Goal: Task Accomplishment & Management: Complete application form

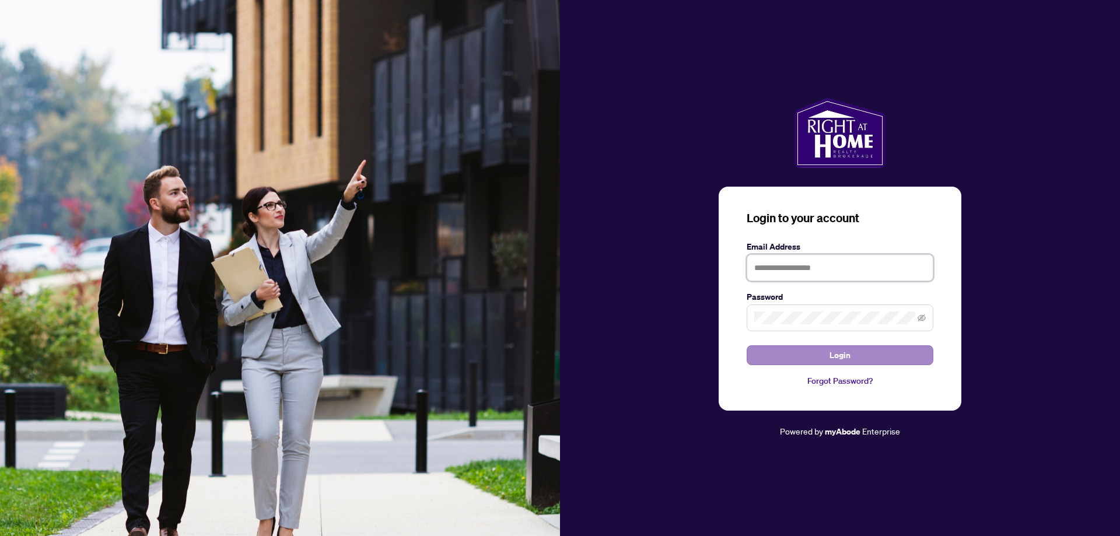
type input "**********"
click at [787, 352] on button "Login" at bounding box center [839, 355] width 187 height 20
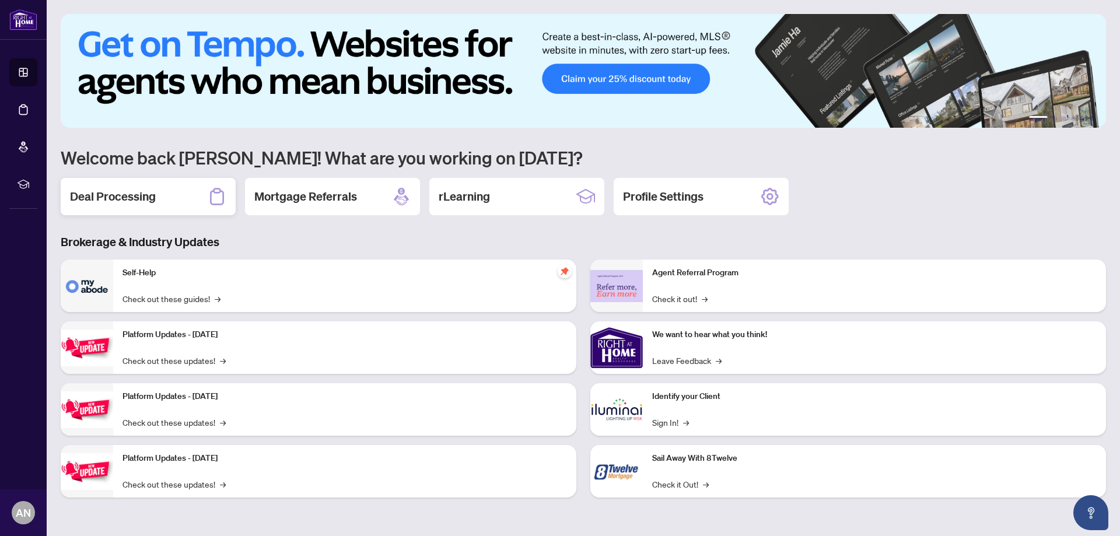
click at [115, 200] on h2 "Deal Processing" at bounding box center [113, 196] width 86 height 16
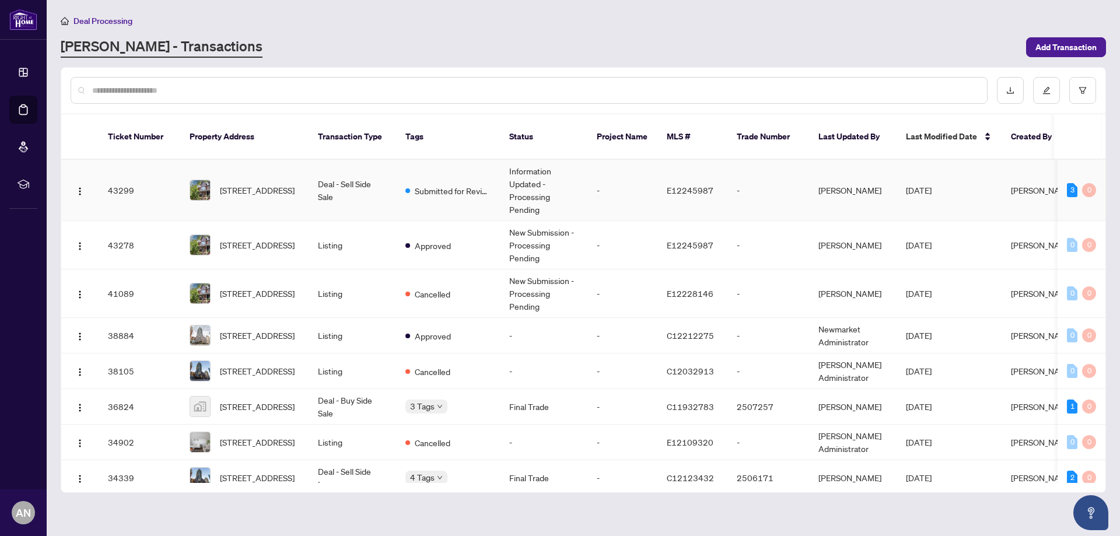
click at [365, 176] on td "Deal - Sell Side Sale" at bounding box center [351, 190] width 87 height 61
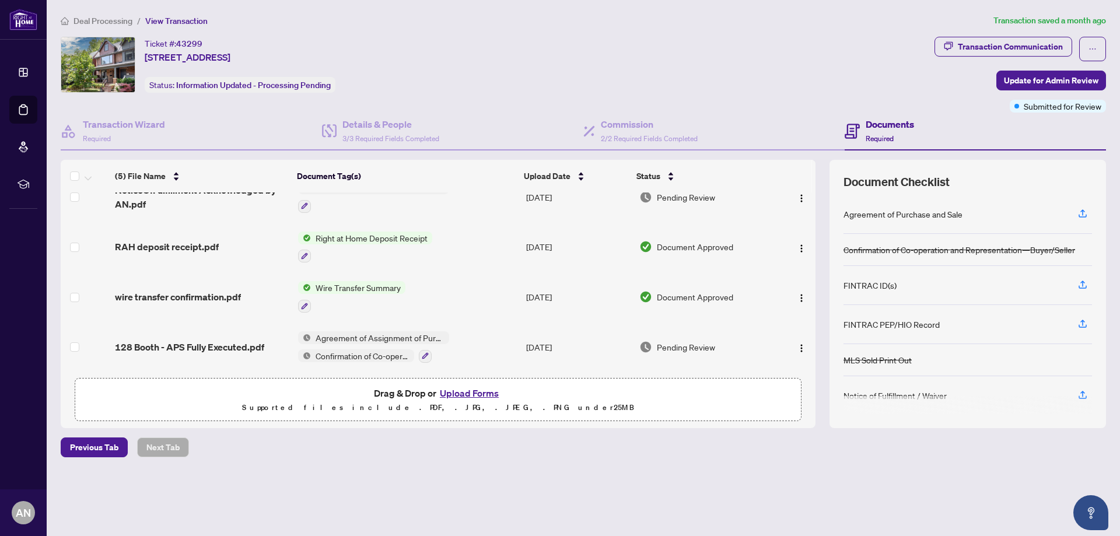
scroll to position [73, 0]
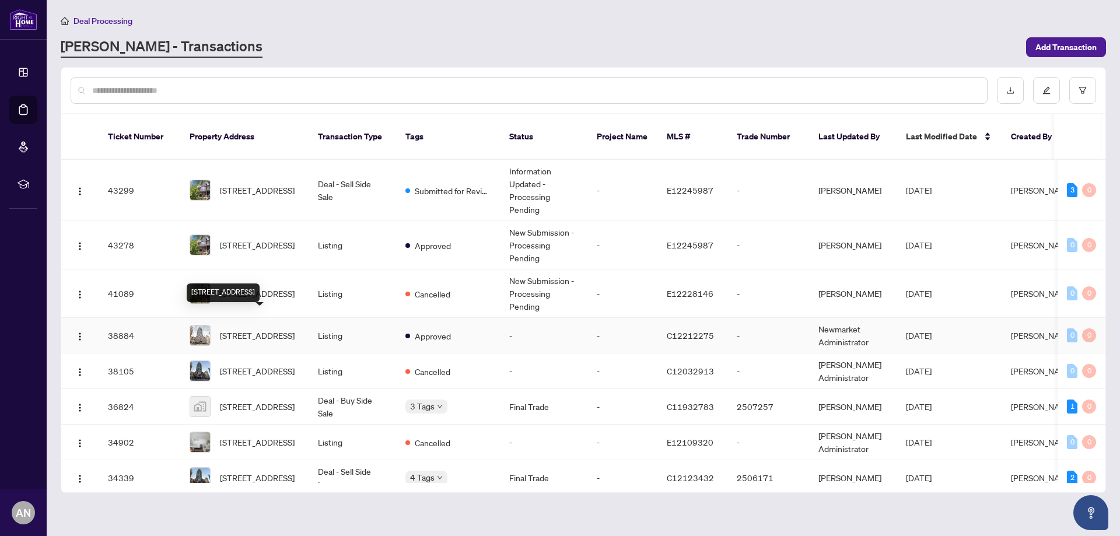
click at [275, 329] on span "[STREET_ADDRESS]" at bounding box center [257, 335] width 75 height 13
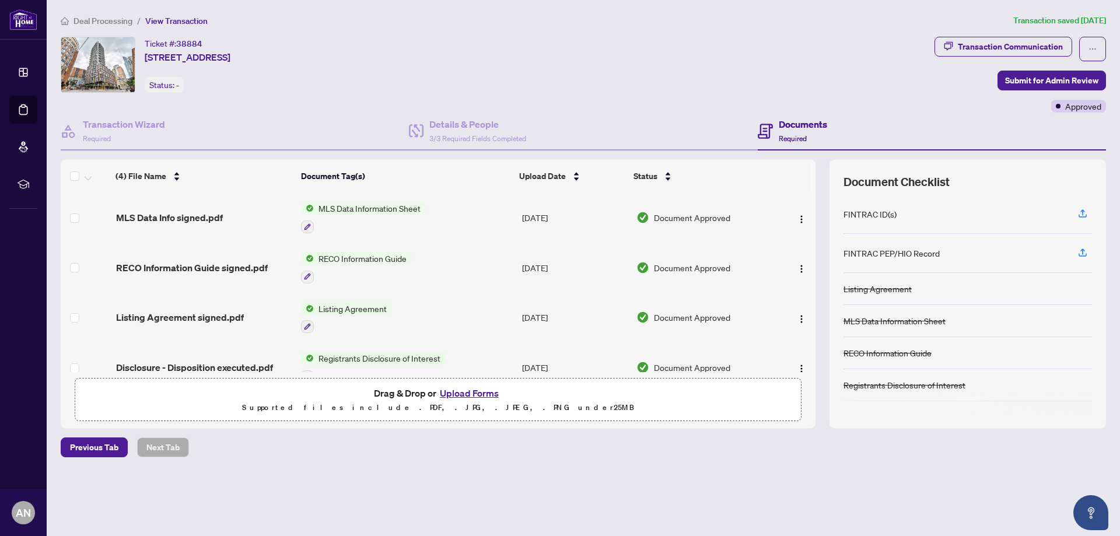
click at [473, 392] on button "Upload Forms" at bounding box center [469, 392] width 66 height 15
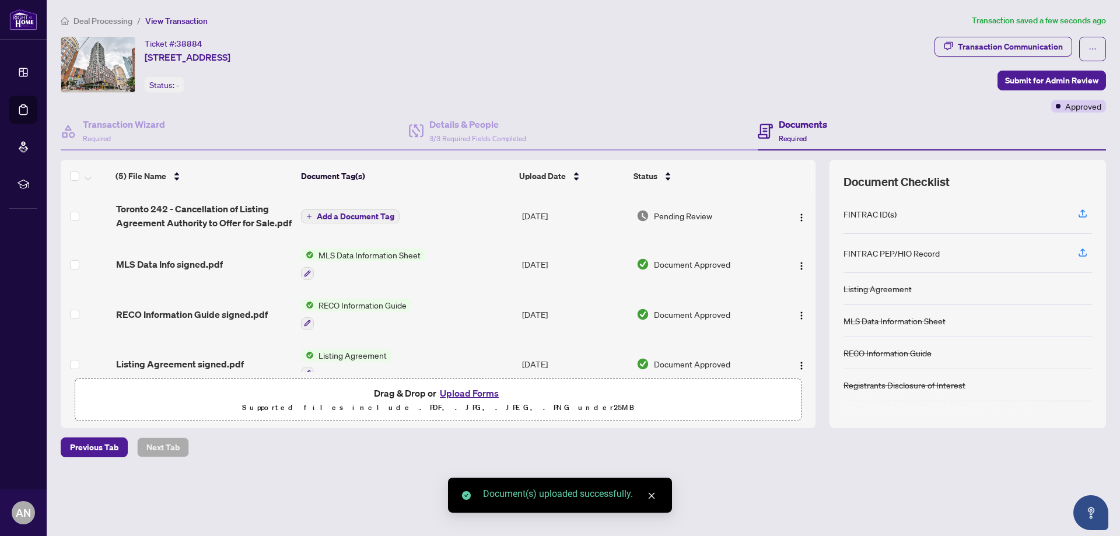
click at [352, 214] on span "Add a Document Tag" at bounding box center [356, 216] width 78 height 8
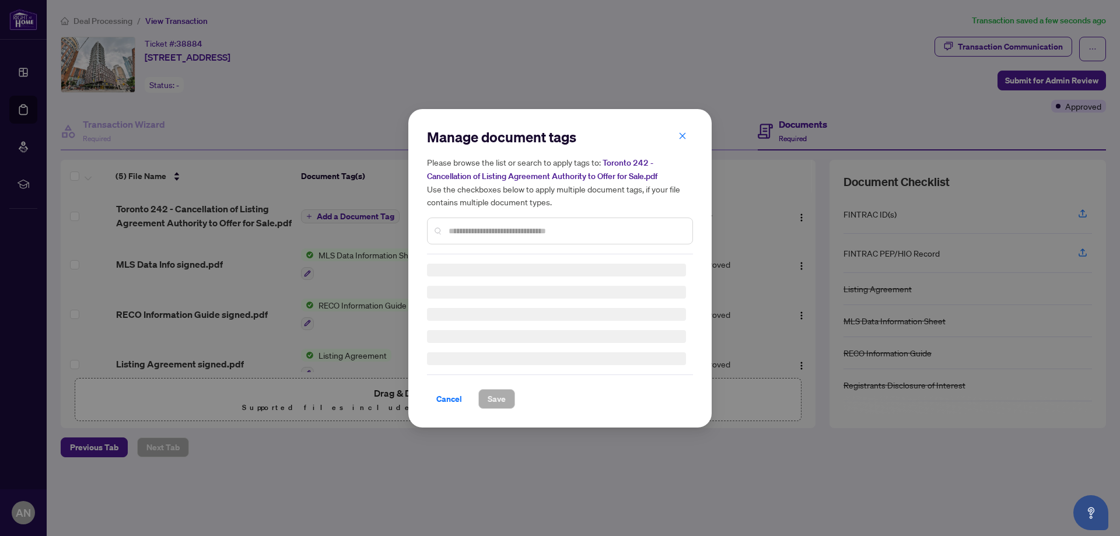
click at [465, 234] on div "Manage document tags Please browse the list or search to apply tags to: Toronto…" at bounding box center [560, 268] width 266 height 281
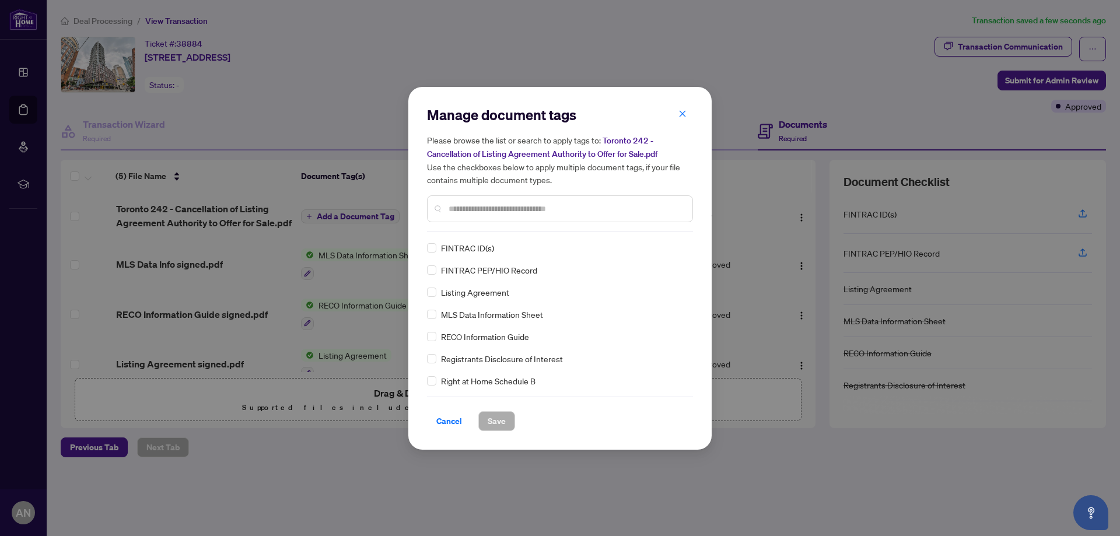
click at [469, 205] on input "text" at bounding box center [565, 208] width 234 height 13
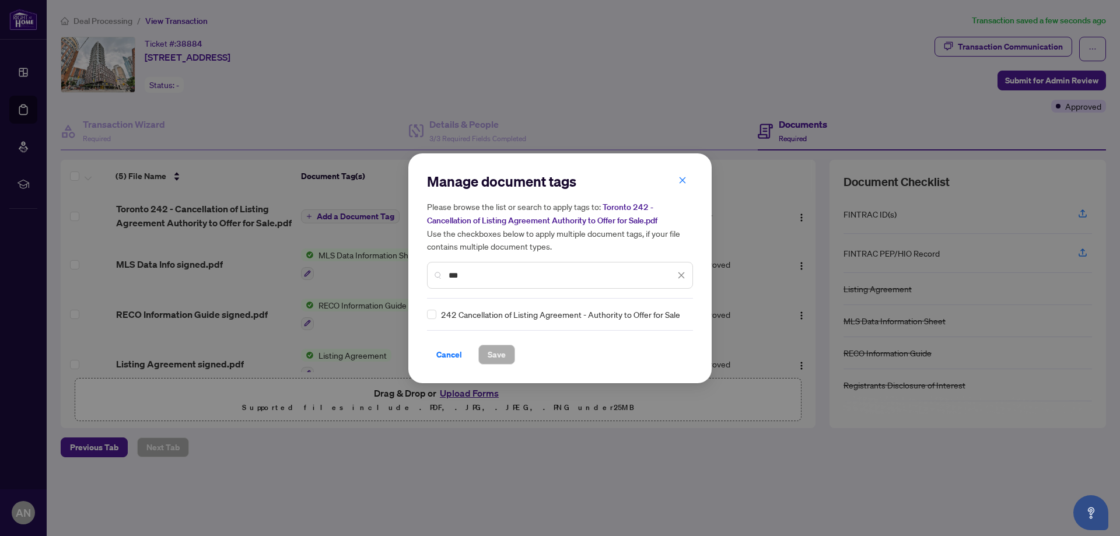
type input "***"
click at [461, 316] on span "242 Cancellation of Listing Agreement - Authority to Offer for Sale" at bounding box center [560, 314] width 239 height 13
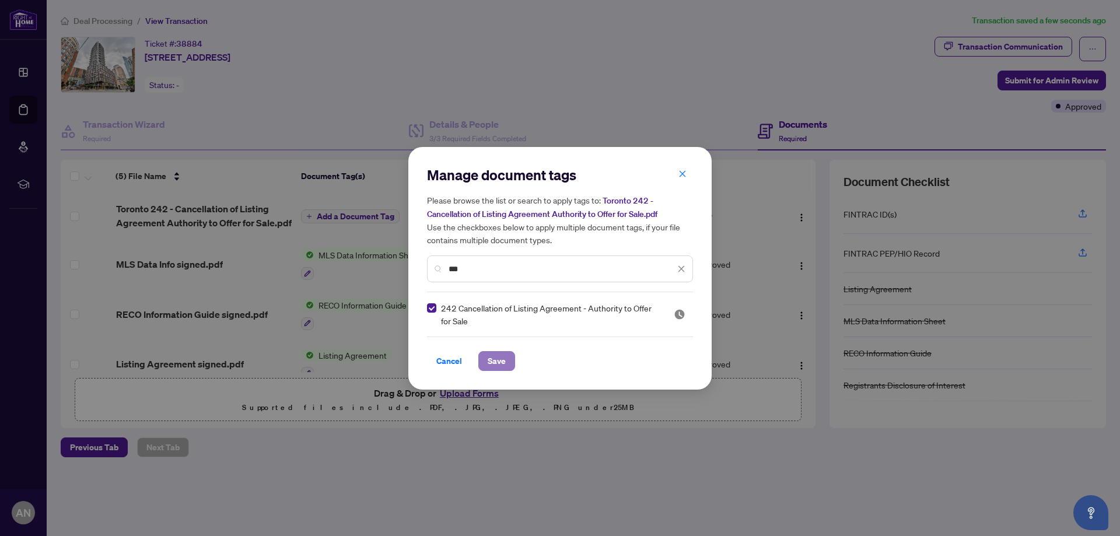
click at [487, 363] on span "Save" at bounding box center [496, 361] width 18 height 19
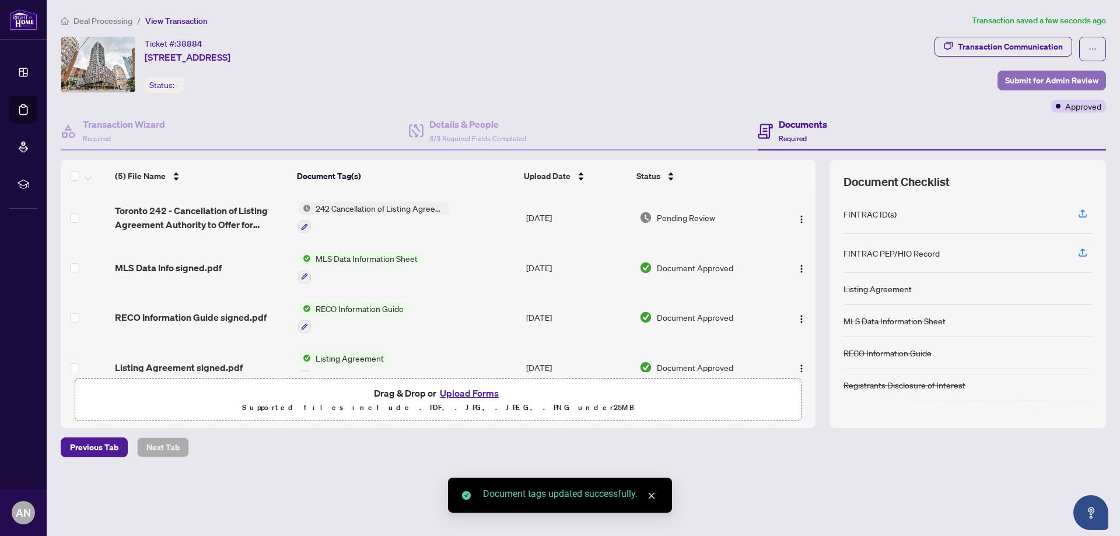
click at [1025, 78] on span "Submit for Admin Review" at bounding box center [1051, 80] width 93 height 19
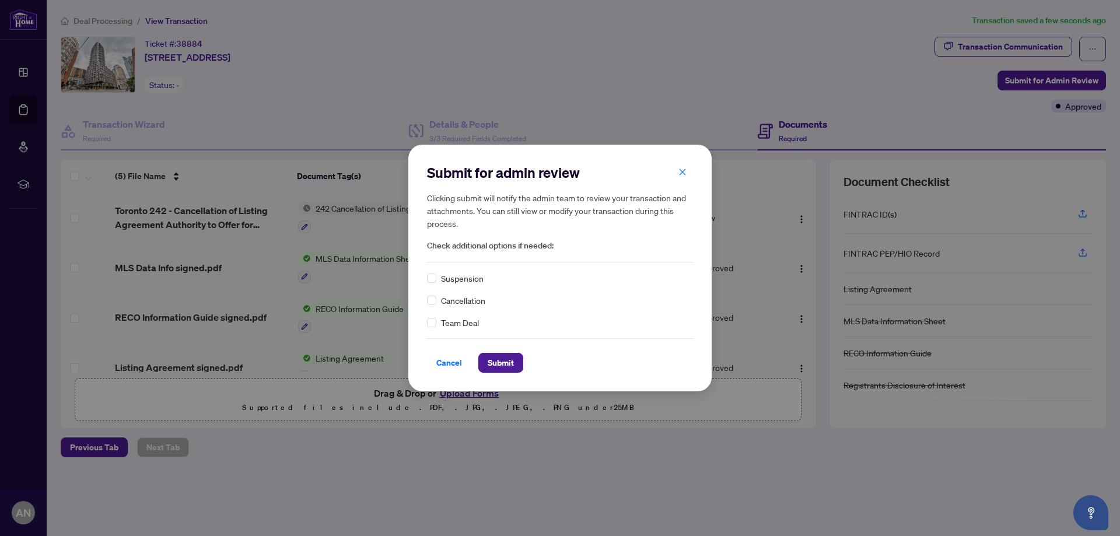
click at [458, 303] on span "Cancellation" at bounding box center [463, 300] width 44 height 13
click at [496, 359] on span "Submit" at bounding box center [500, 362] width 26 height 19
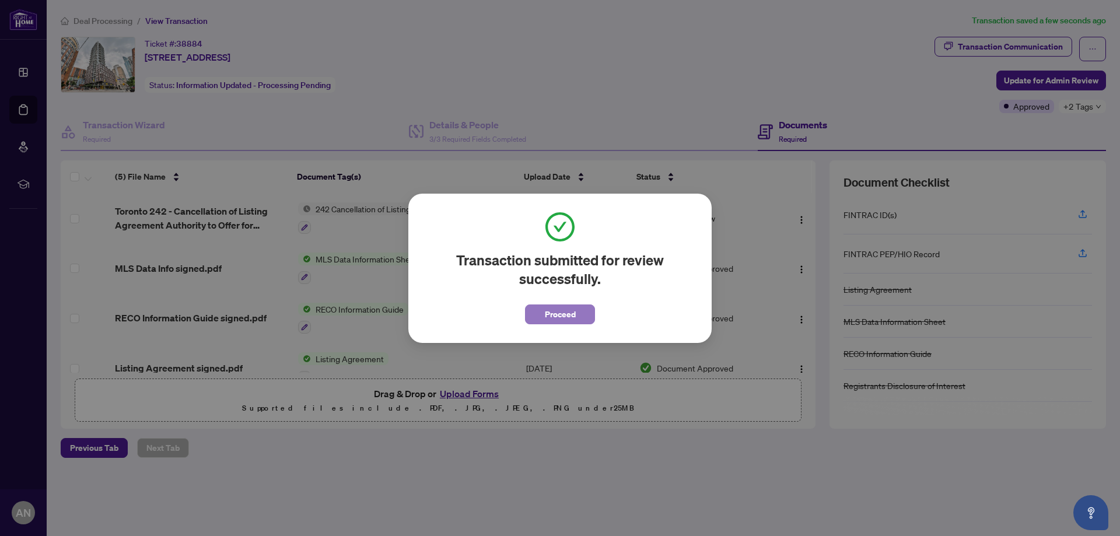
click at [543, 308] on button "Proceed" at bounding box center [560, 314] width 70 height 20
